Goal: Task Accomplishment & Management: Manage account settings

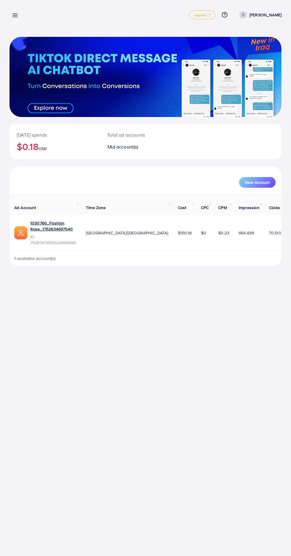
click at [15, 15] on line at bounding box center [15, 15] width 5 height 0
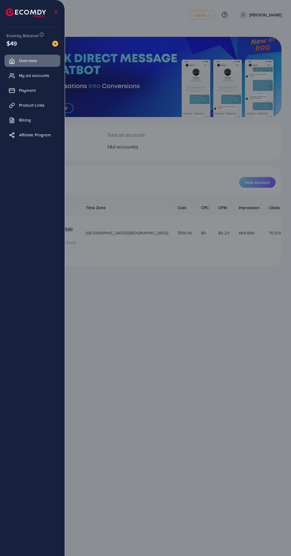
click at [47, 77] on span "My ad accounts" at bounding box center [34, 75] width 30 height 6
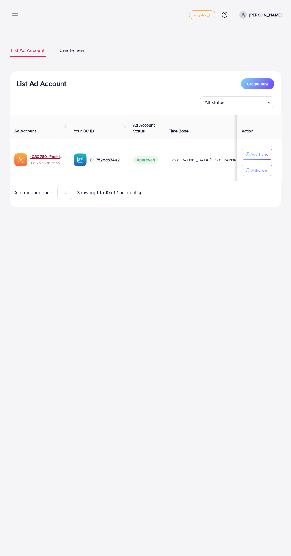
click at [44, 157] on link "1030760_Fashion Rose_1752834697540" at bounding box center [47, 157] width 34 height 6
